Goal: Task Accomplishment & Management: Manage account settings

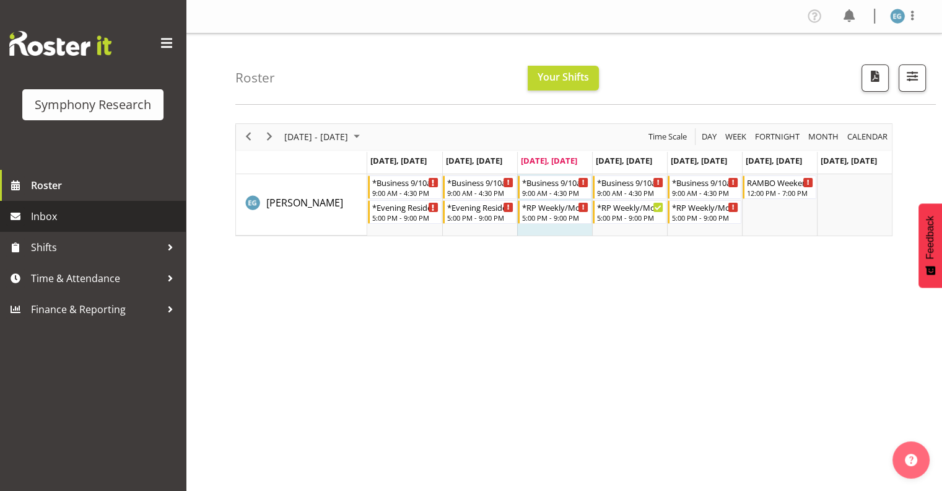
click at [45, 214] on span "Inbox" at bounding box center [105, 216] width 149 height 19
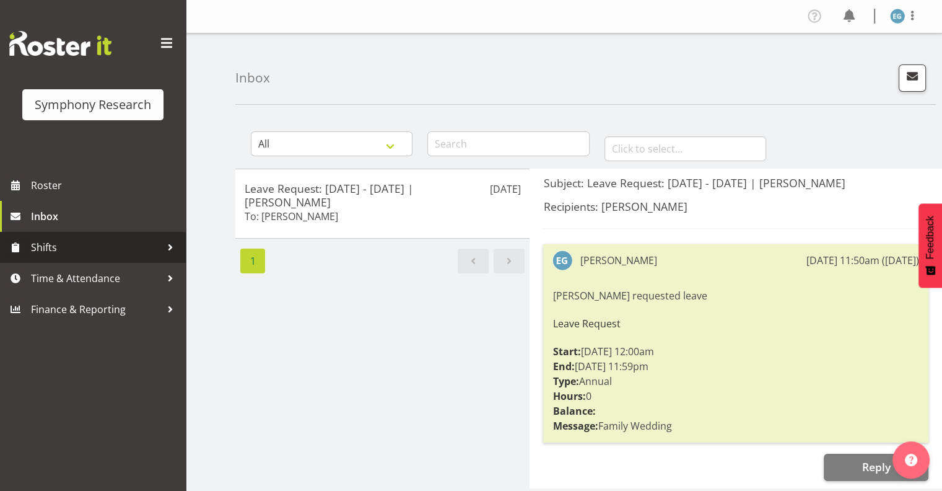
click at [47, 244] on span "Shifts" at bounding box center [96, 247] width 130 height 19
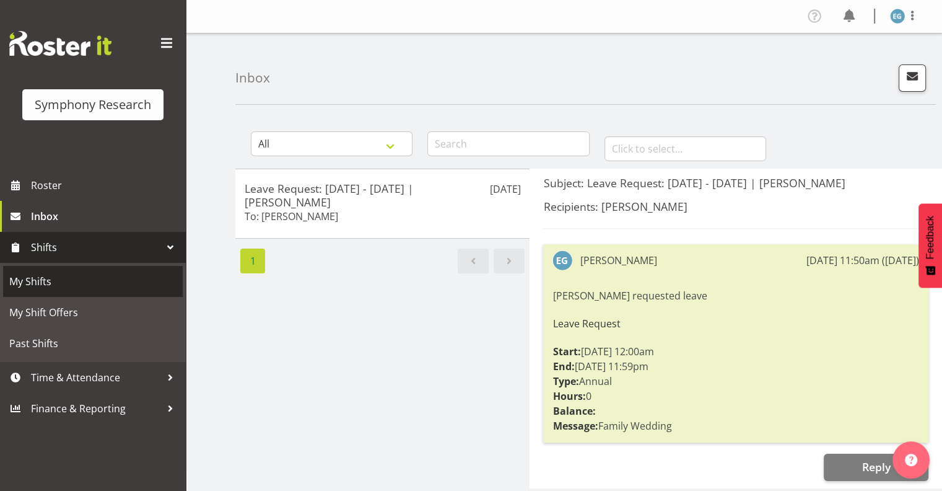
click at [40, 278] on span "My Shifts" at bounding box center [92, 281] width 167 height 19
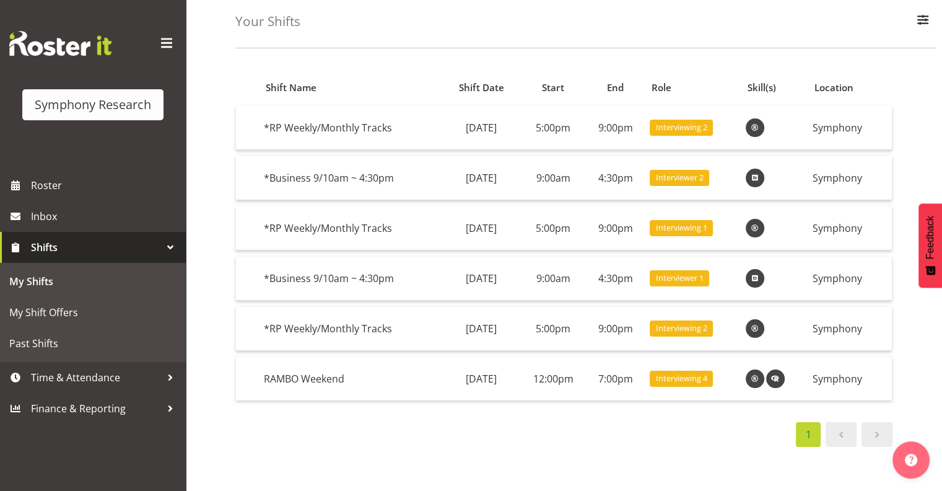
scroll to position [74, 0]
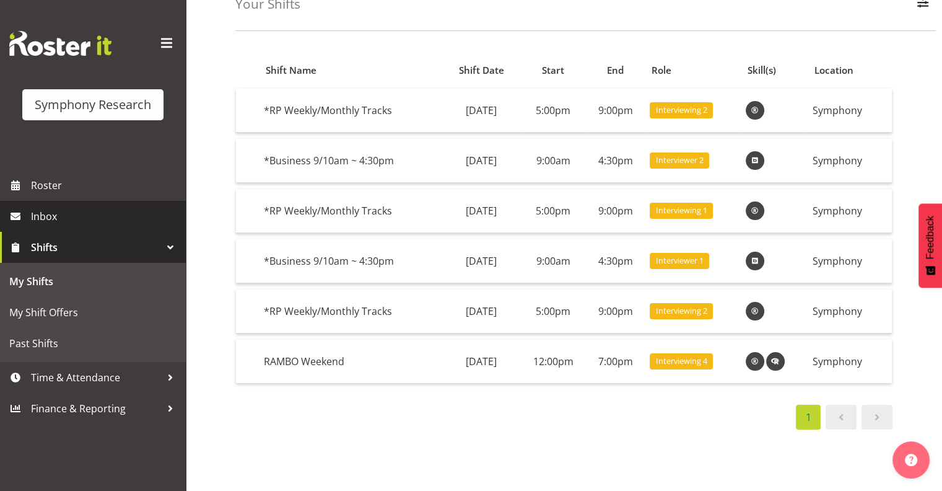
click at [42, 213] on span "Inbox" at bounding box center [105, 216] width 149 height 19
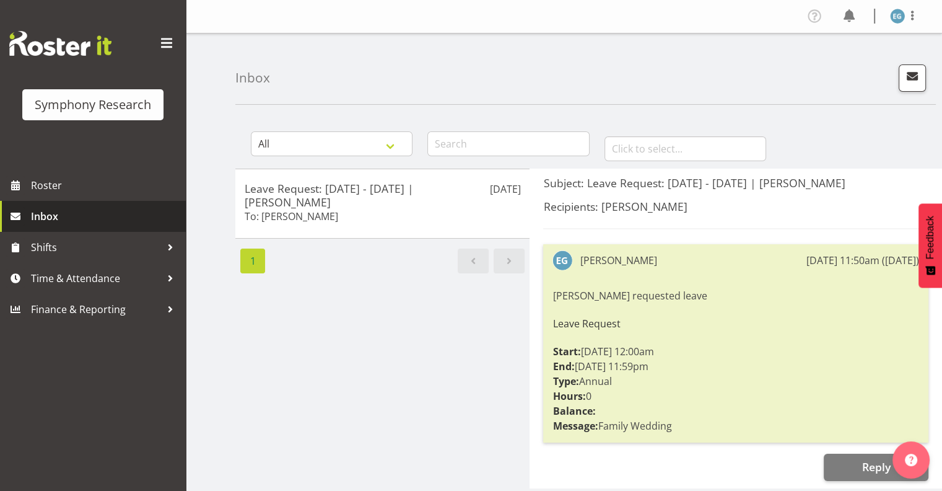
click at [47, 214] on span "Inbox" at bounding box center [105, 216] width 149 height 19
click at [48, 213] on span "Inbox" at bounding box center [105, 216] width 149 height 19
